Goal: Check status

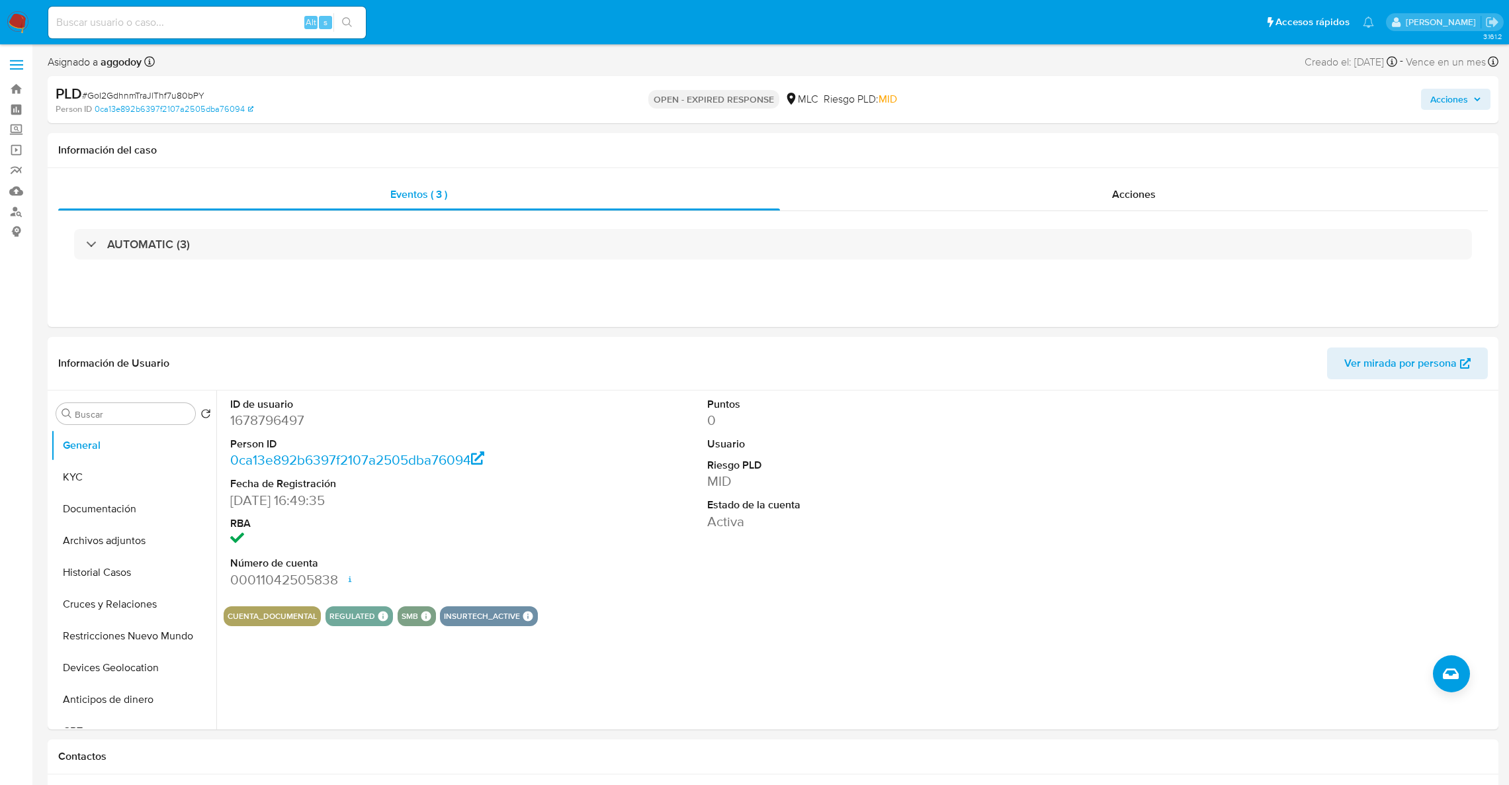
select select "10"
drag, startPoint x: 54, startPoint y: 511, endPoint x: 63, endPoint y: 480, distance: 31.6
click at [54, 502] on button "Documentación" at bounding box center [133, 509] width 165 height 32
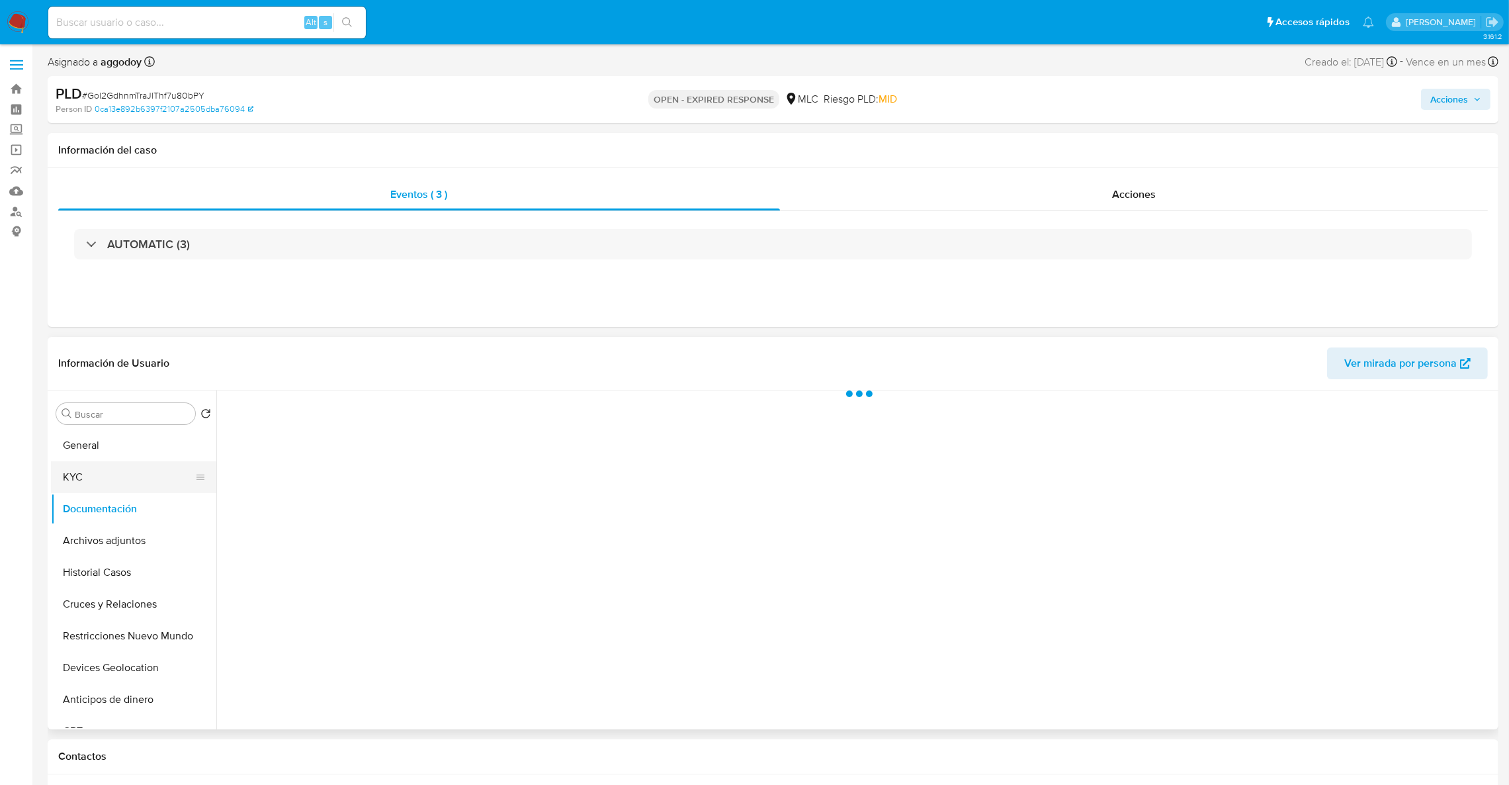
click at [63, 480] on button "KYC" at bounding box center [128, 477] width 155 height 32
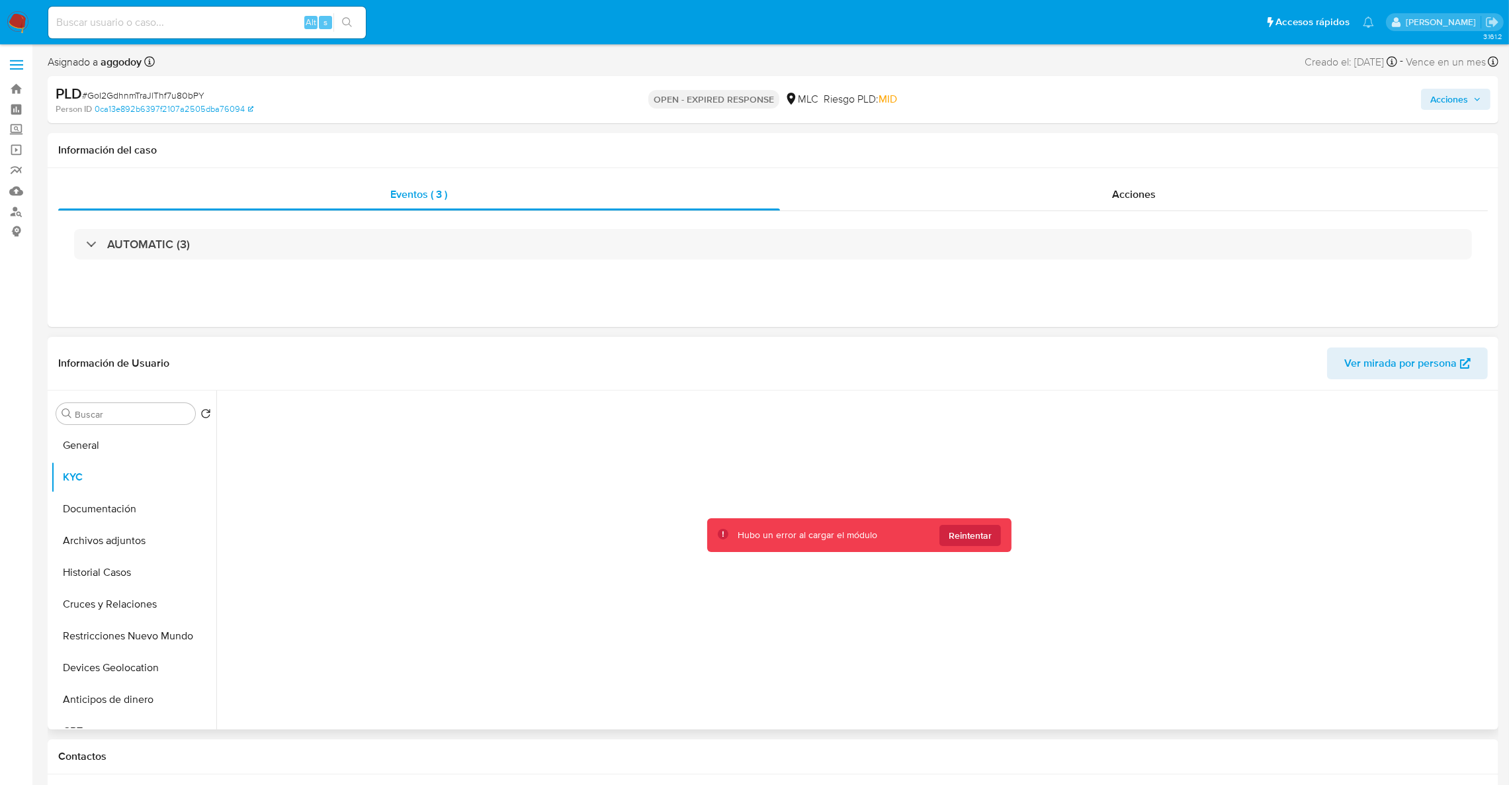
click at [987, 546] on div "Hubo un error al cargar el módulo Reintentar" at bounding box center [859, 535] width 304 height 34
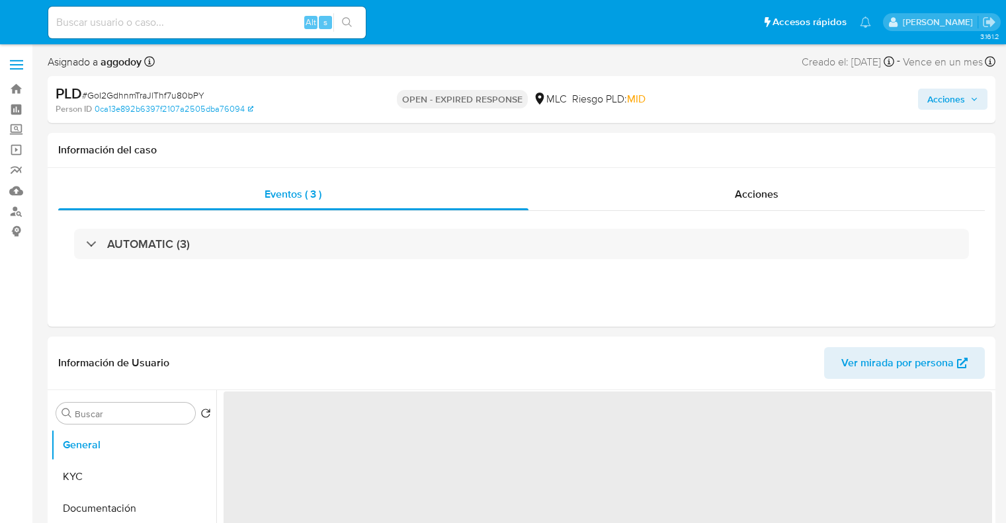
select select "10"
